Goal: Task Accomplishment & Management: Manage account settings

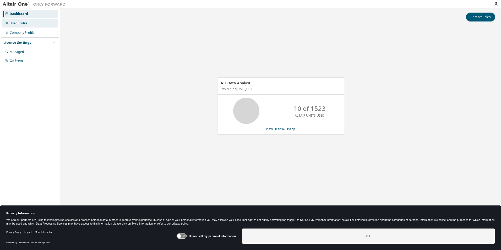
click at [27, 24] on div "User Profile" at bounding box center [30, 23] width 56 height 8
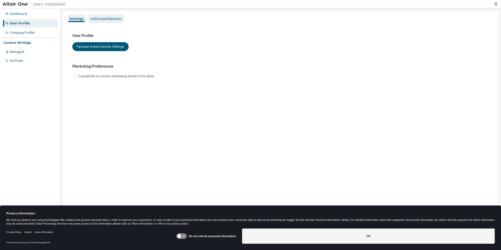
click at [102, 18] on div "Authorized Machines" at bounding box center [106, 19] width 32 height 4
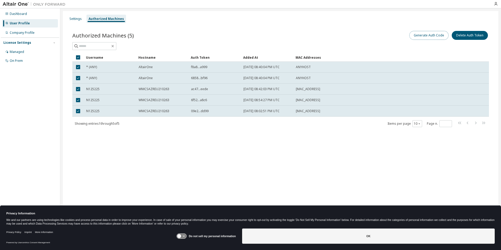
click at [440, 36] on button "Generate Auth Code" at bounding box center [428, 35] width 39 height 9
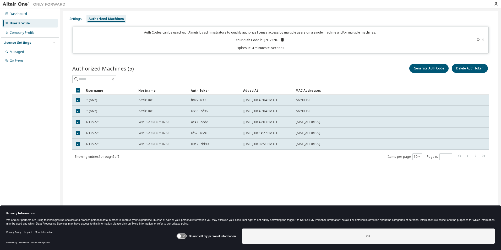
click at [281, 41] on icon at bounding box center [281, 40] width 3 height 4
